Goal: Check status: Check status

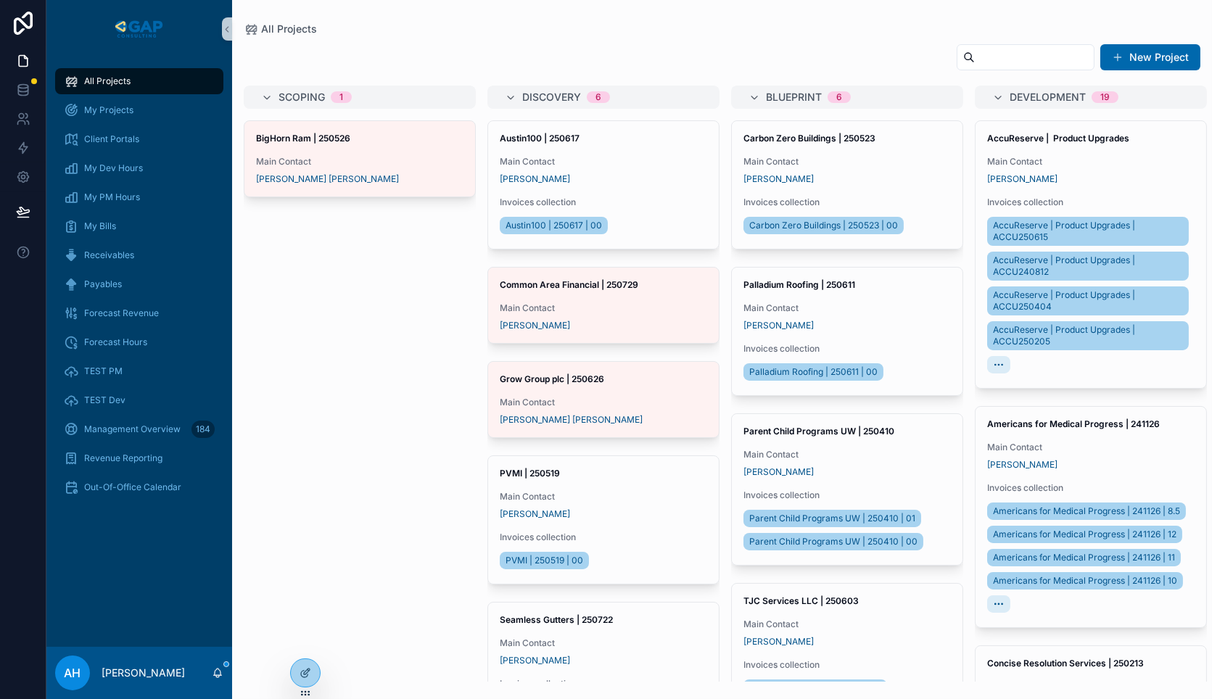
click at [975, 53] on input "scrollable content" at bounding box center [1034, 57] width 119 height 20
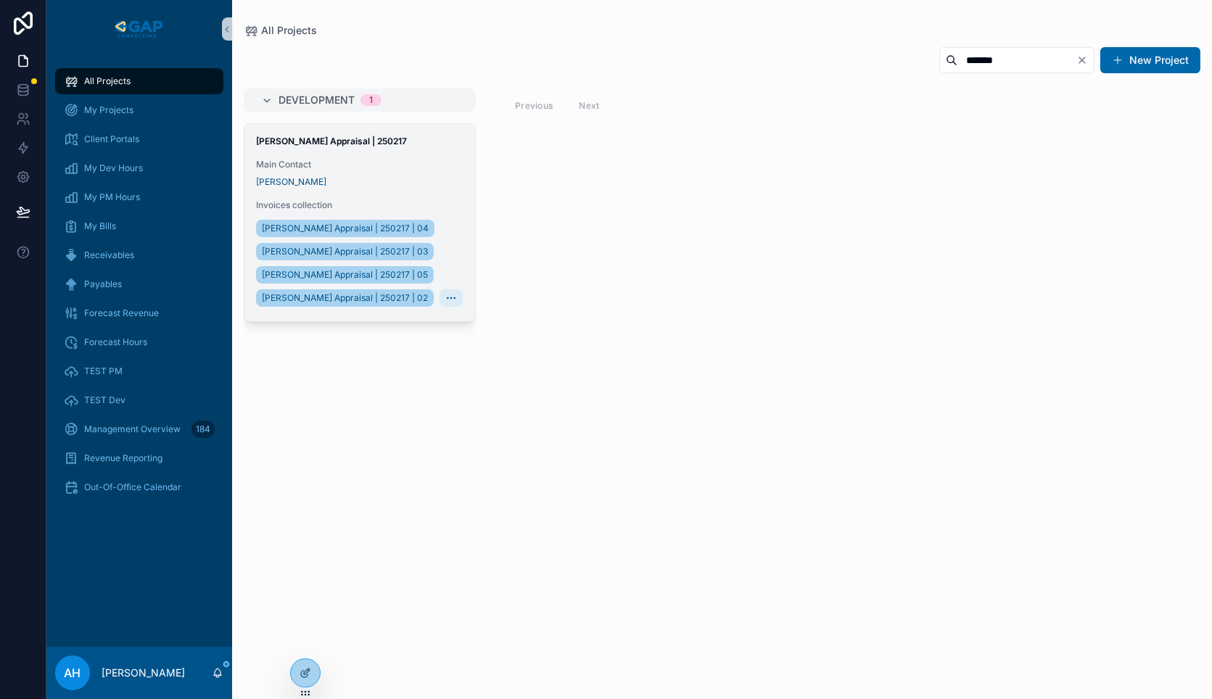
type input "*******"
click at [385, 202] on span "Invoices collection" at bounding box center [359, 205] width 207 height 12
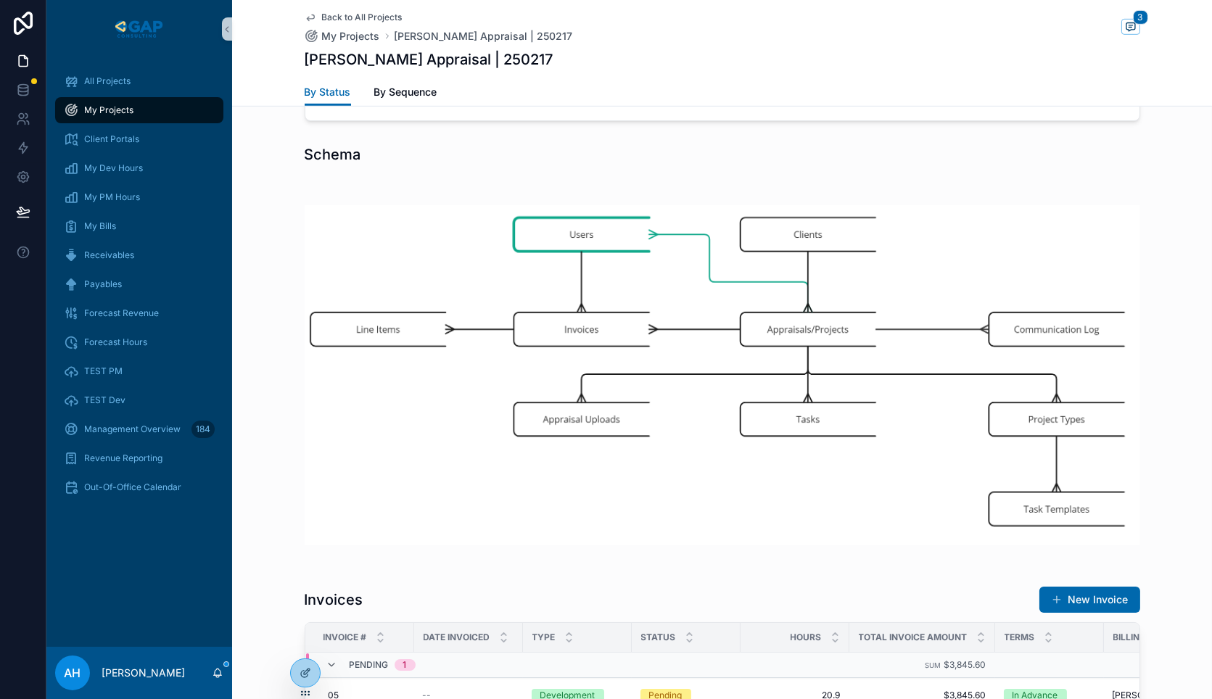
scroll to position [1824, 0]
